Goal: Find specific page/section: Find specific page/section

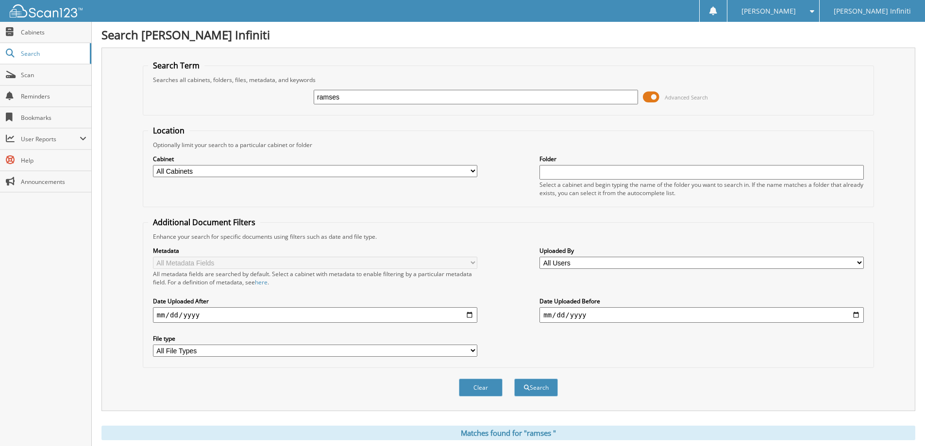
click at [402, 101] on input "ramses" at bounding box center [476, 97] width 324 height 15
type input "CG010B"
click at [514, 379] on button "Search" at bounding box center [536, 388] width 44 height 18
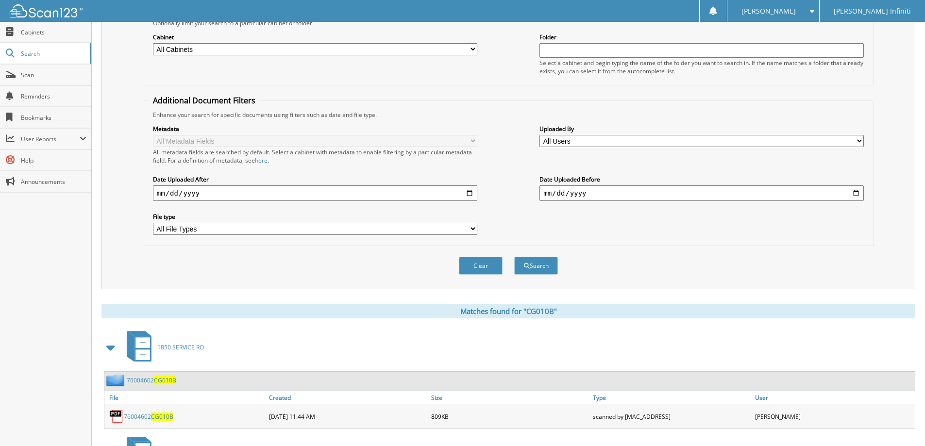
scroll to position [203, 0]
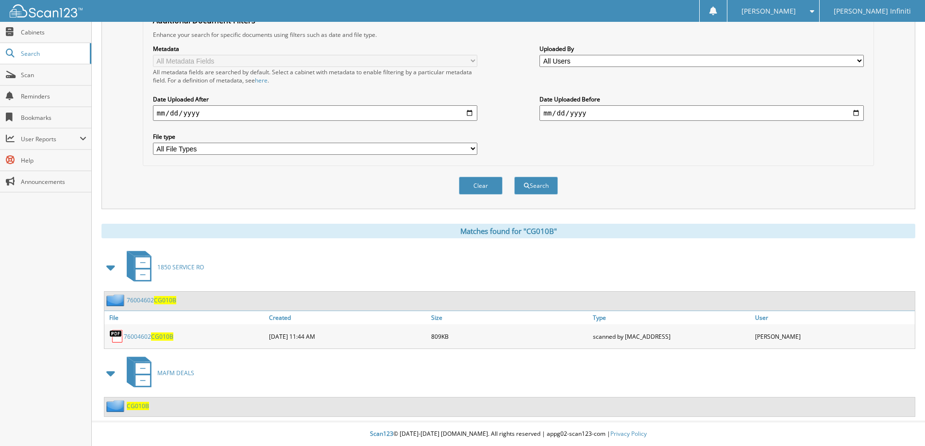
click at [134, 405] on span "CG010B" at bounding box center [138, 406] width 22 height 8
